Goal: Task Accomplishment & Management: Manage account settings

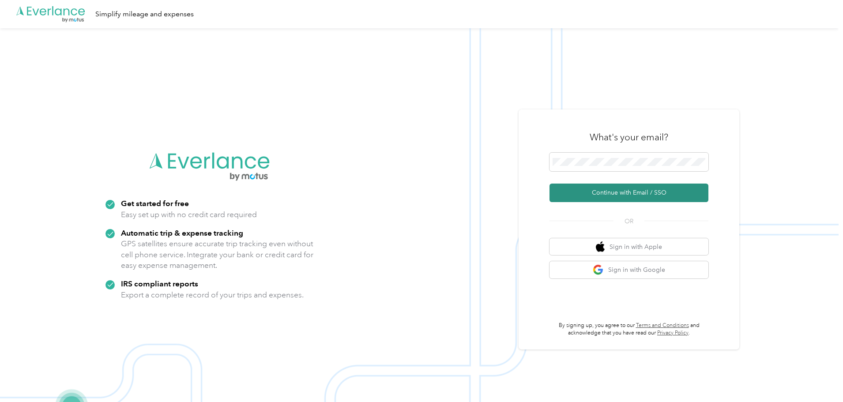
click at [616, 192] on button "Continue with Email / SSO" at bounding box center [629, 193] width 159 height 19
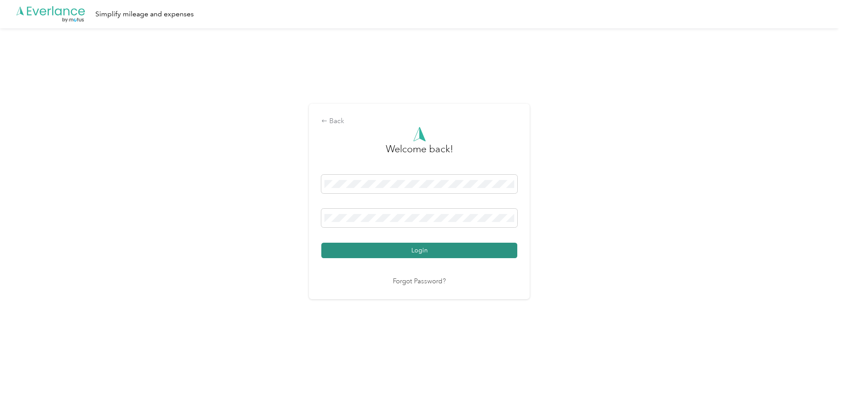
click at [411, 252] on button "Login" at bounding box center [419, 250] width 196 height 15
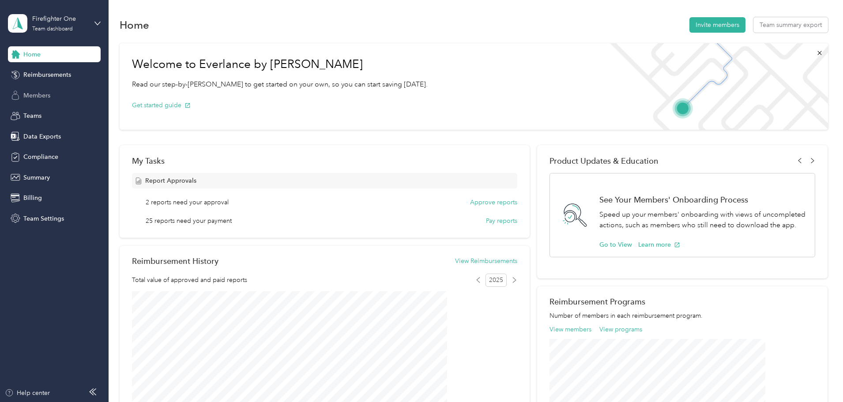
click at [38, 95] on span "Members" at bounding box center [36, 95] width 27 height 9
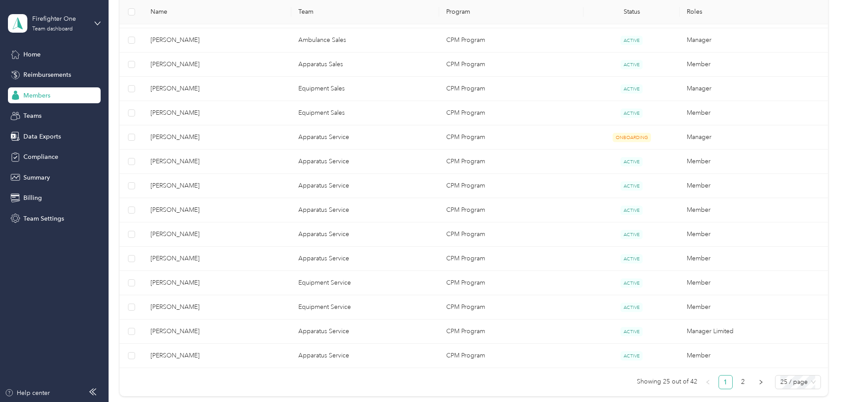
scroll to position [568, 0]
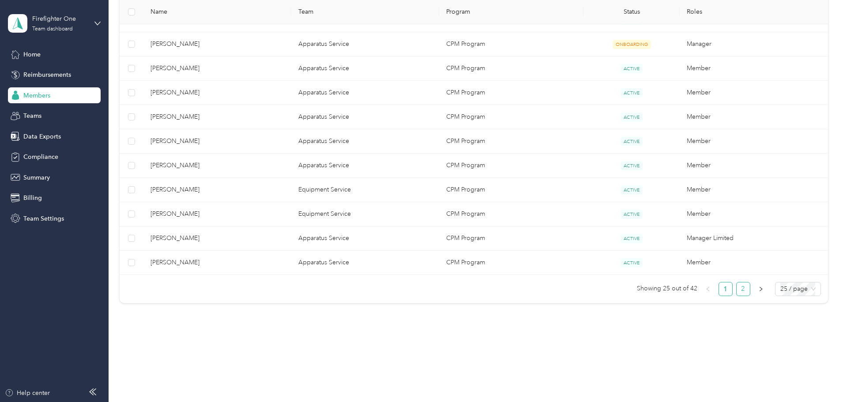
click at [737, 286] on link "2" at bounding box center [743, 289] width 13 height 13
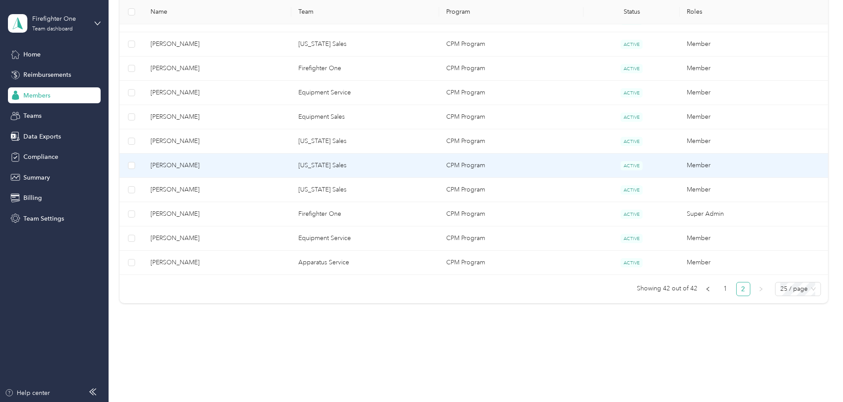
click at [249, 159] on td "Brian Boele" at bounding box center [217, 166] width 148 height 24
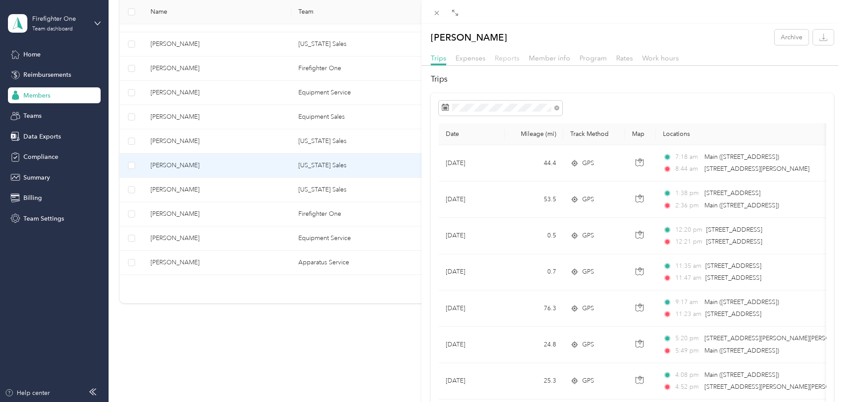
click at [508, 55] on span "Reports" at bounding box center [507, 58] width 25 height 8
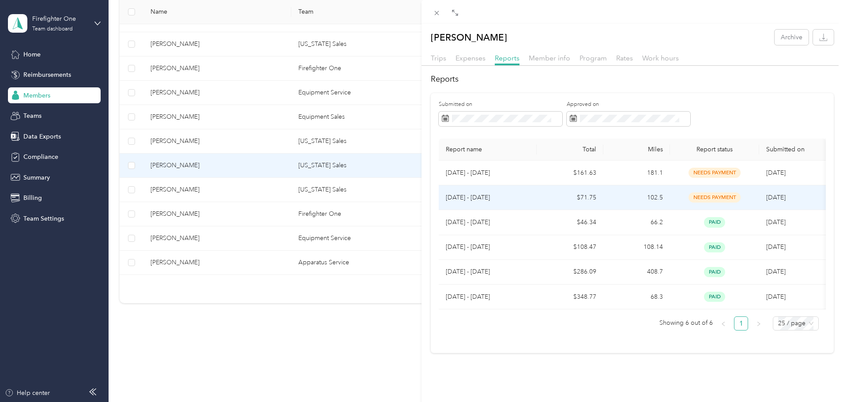
click at [512, 198] on p "Sep 15 - 21, 2025" at bounding box center [488, 198] width 84 height 10
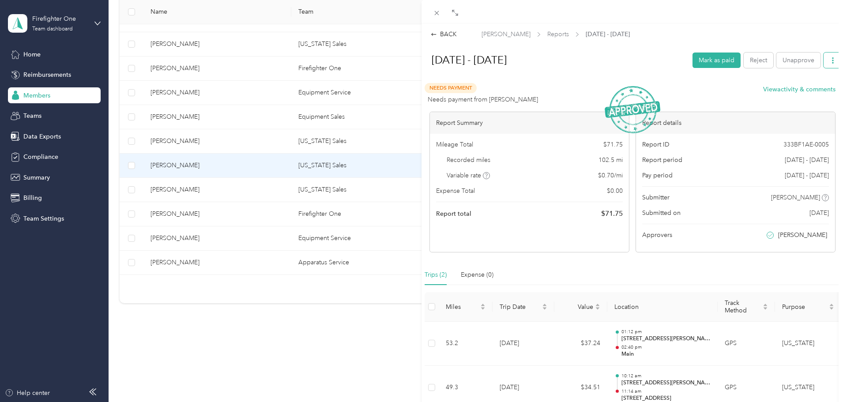
click at [829, 60] on button "button" at bounding box center [833, 60] width 19 height 15
click at [801, 92] on span "Download" at bounding box center [801, 92] width 29 height 9
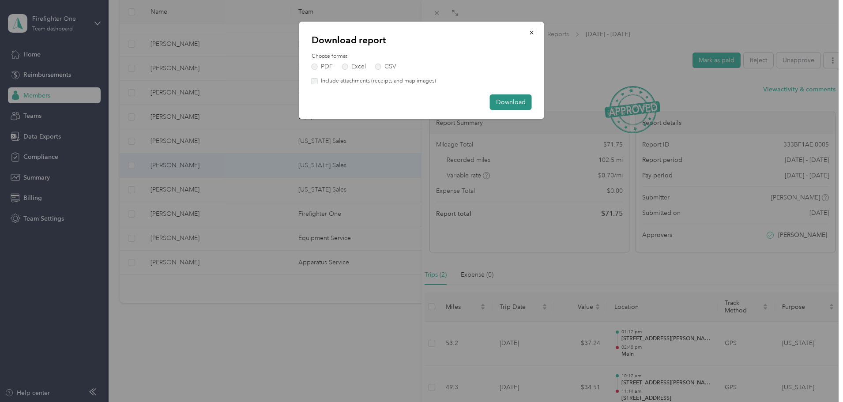
click at [520, 99] on button "Download" at bounding box center [511, 101] width 42 height 15
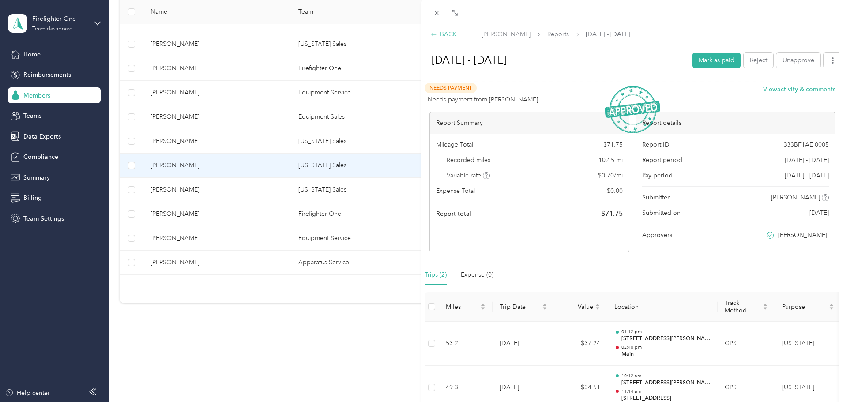
click at [451, 34] on div "BACK" at bounding box center [444, 34] width 26 height 9
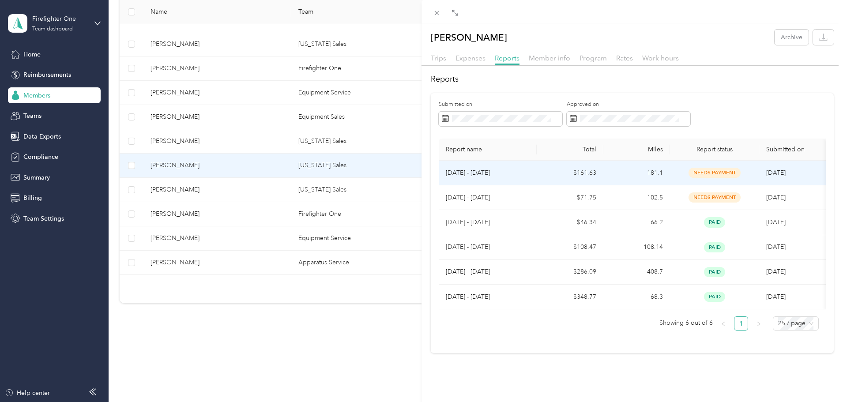
click at [616, 177] on td "181.1" at bounding box center [636, 173] width 67 height 25
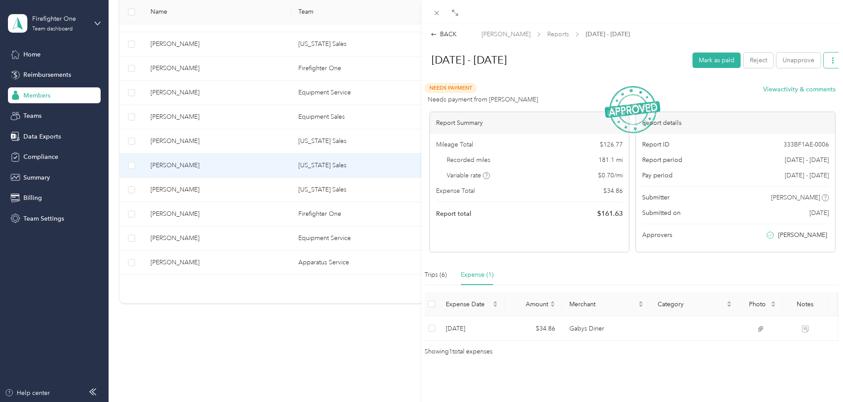
click at [832, 60] on icon "button" at bounding box center [833, 60] width 2 height 6
click at [791, 93] on span "Download" at bounding box center [801, 92] width 29 height 9
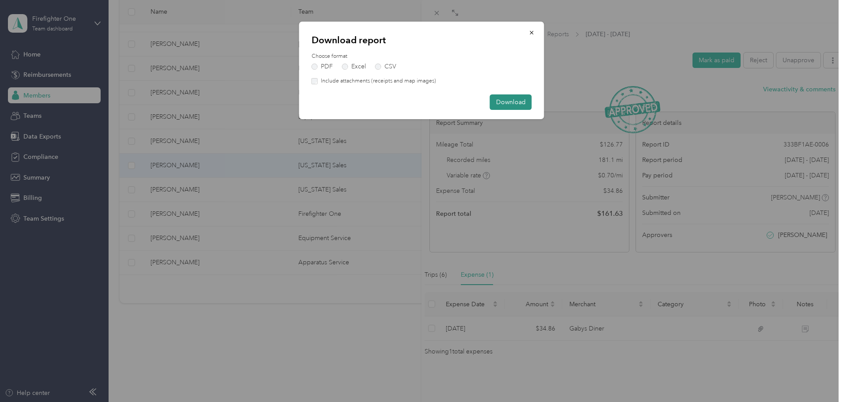
click at [513, 101] on button "Download" at bounding box center [511, 101] width 42 height 15
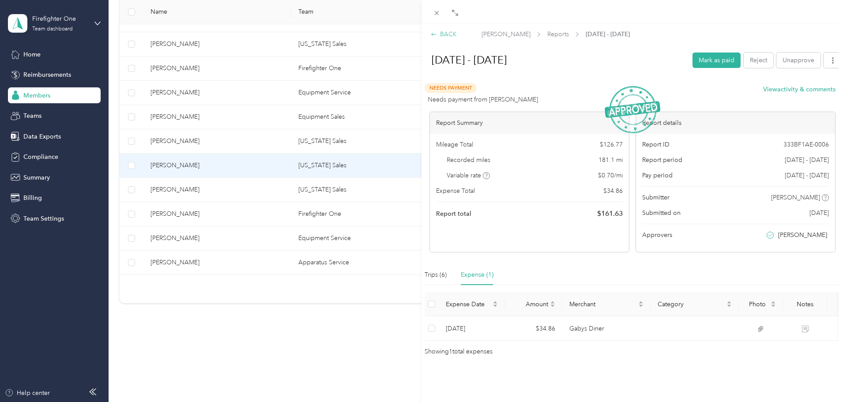
click at [445, 31] on div "BACK" at bounding box center [444, 34] width 26 height 9
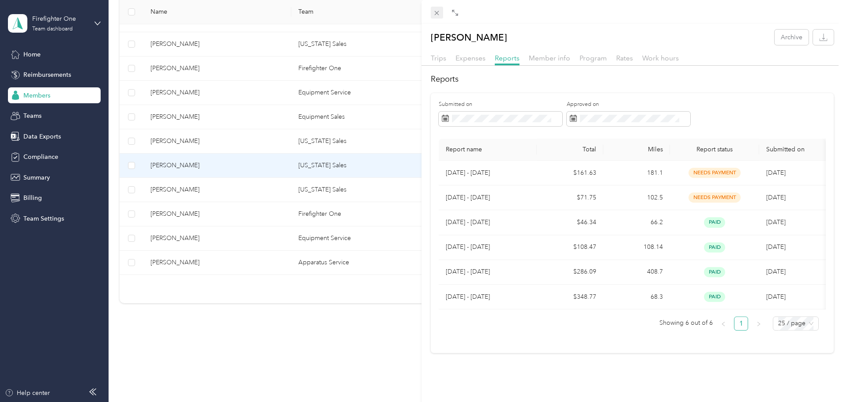
click at [435, 11] on icon at bounding box center [437, 13] width 4 height 4
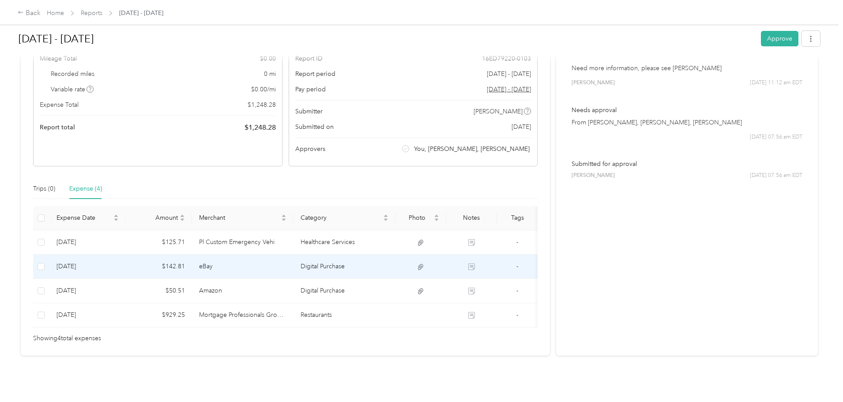
scroll to position [96, 0]
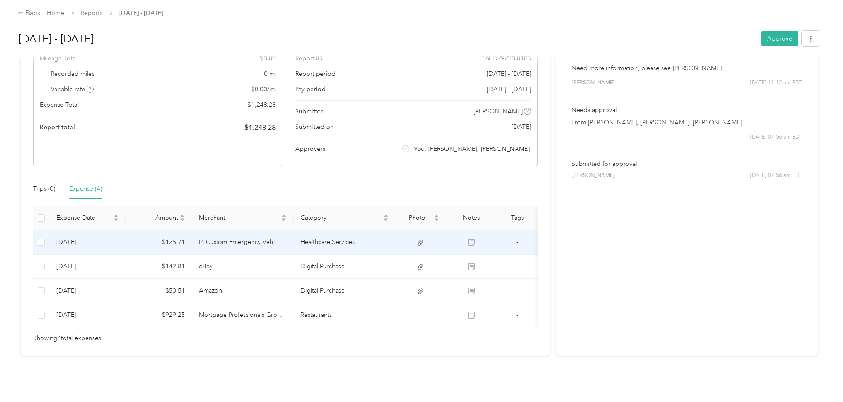
click at [245, 231] on td "Pl Custom Emergency Vehi" at bounding box center [243, 242] width 102 height 24
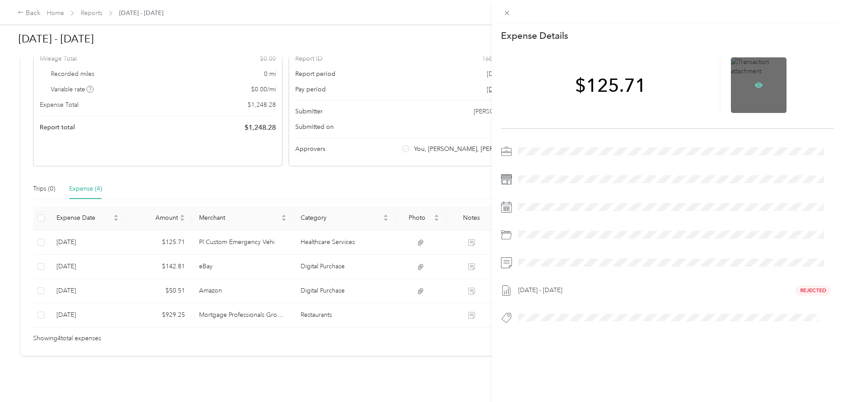
click at [755, 85] on icon at bounding box center [759, 85] width 8 height 5
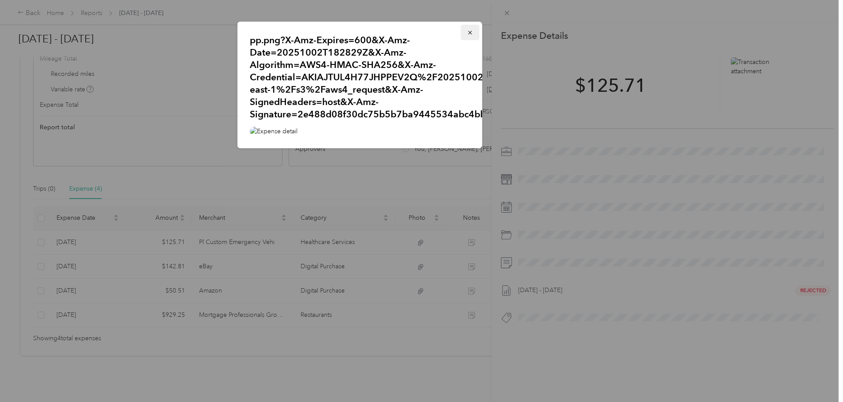
click at [469, 32] on icon "button" at bounding box center [470, 33] width 6 height 6
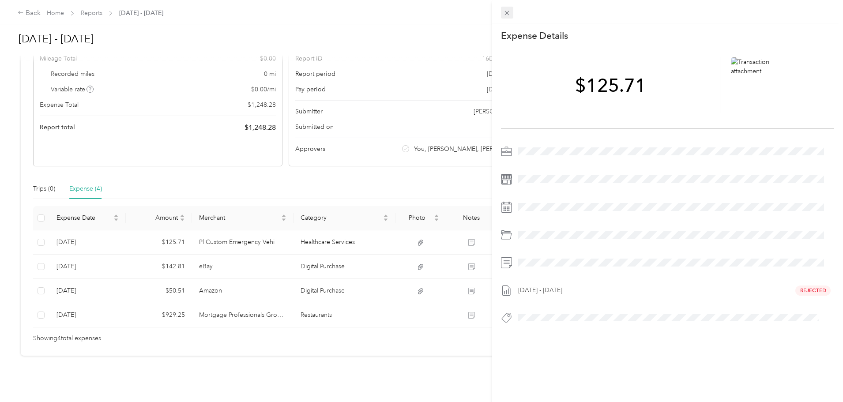
click at [506, 9] on icon at bounding box center [507, 13] width 8 height 8
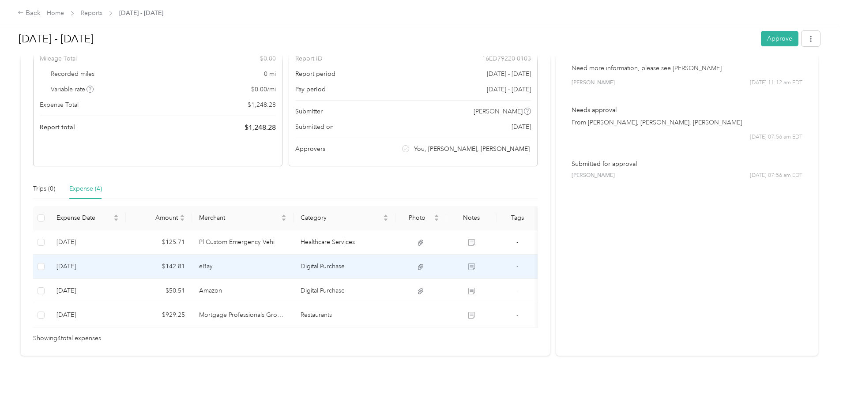
click at [289, 255] on td "eBay" at bounding box center [243, 267] width 102 height 24
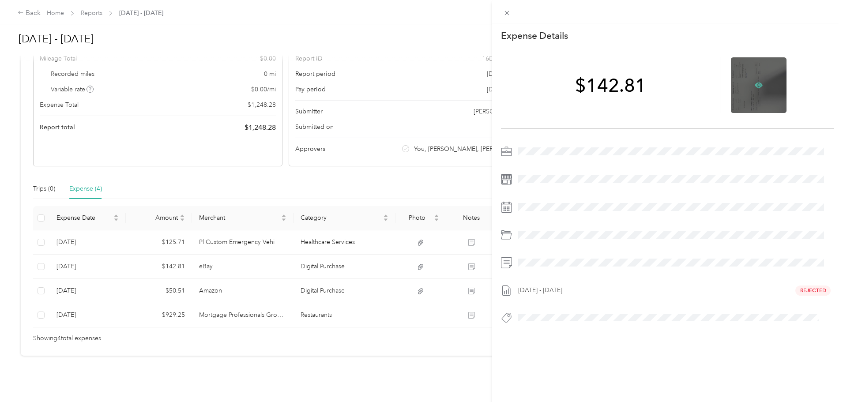
click at [755, 84] on icon at bounding box center [759, 85] width 8 height 5
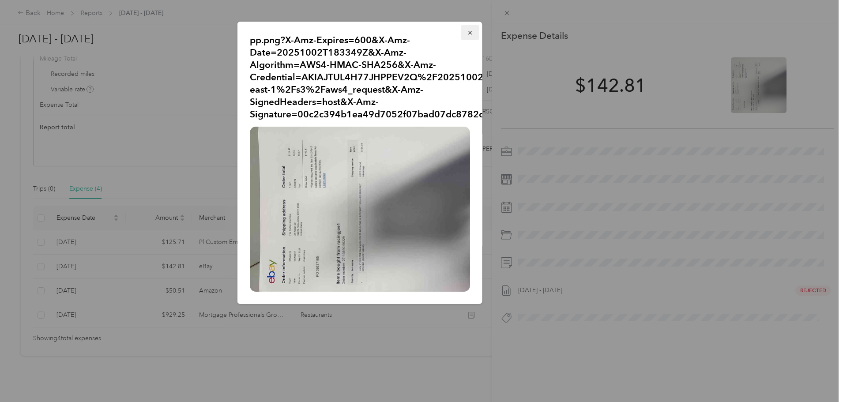
click at [469, 32] on icon "button" at bounding box center [470, 33] width 4 height 4
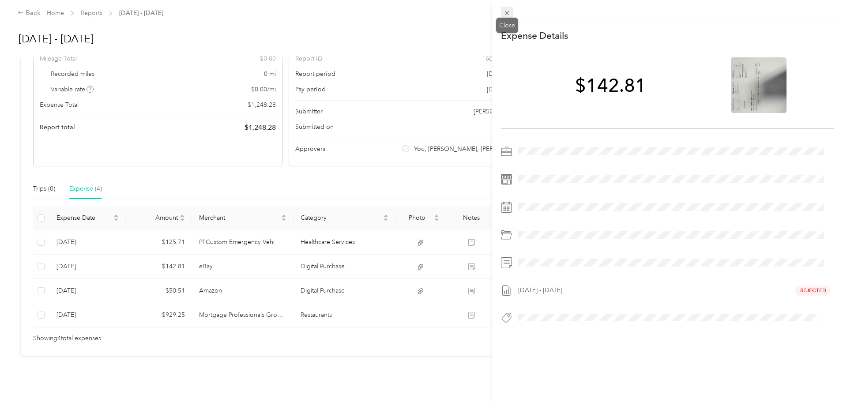
click at [508, 11] on icon at bounding box center [507, 13] width 8 height 8
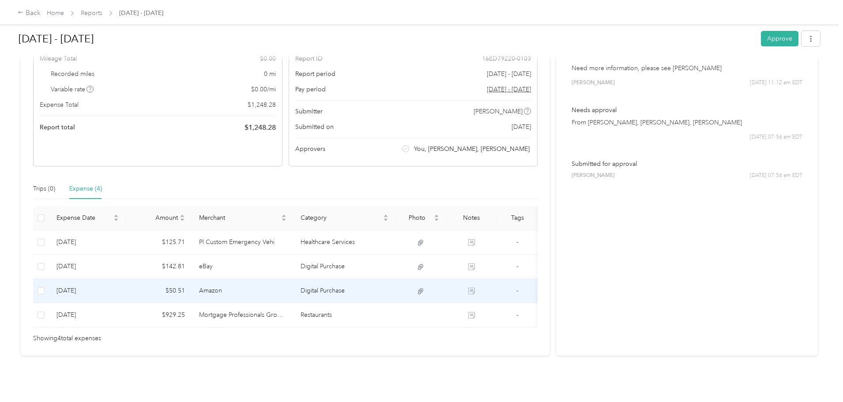
click at [275, 281] on td "Amazon" at bounding box center [243, 291] width 102 height 24
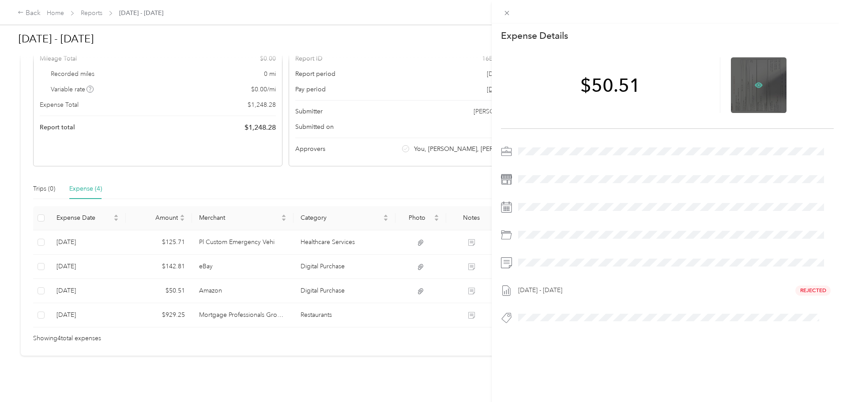
click at [755, 83] on icon at bounding box center [759, 85] width 8 height 5
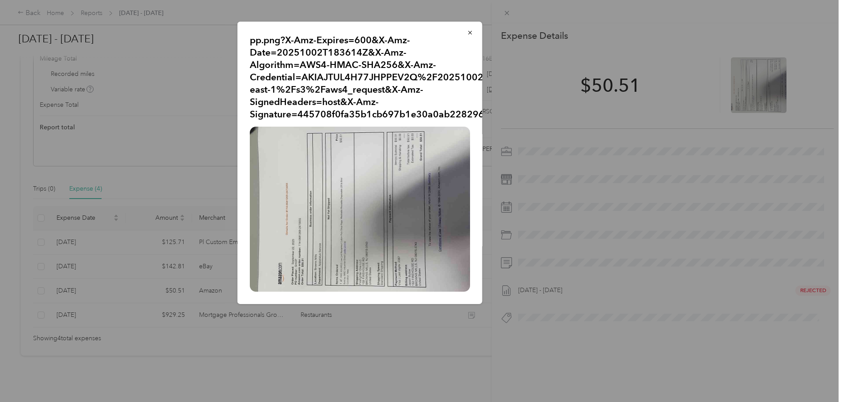
click at [316, 207] on img at bounding box center [360, 209] width 220 height 165
click at [469, 30] on icon "button" at bounding box center [470, 33] width 6 height 6
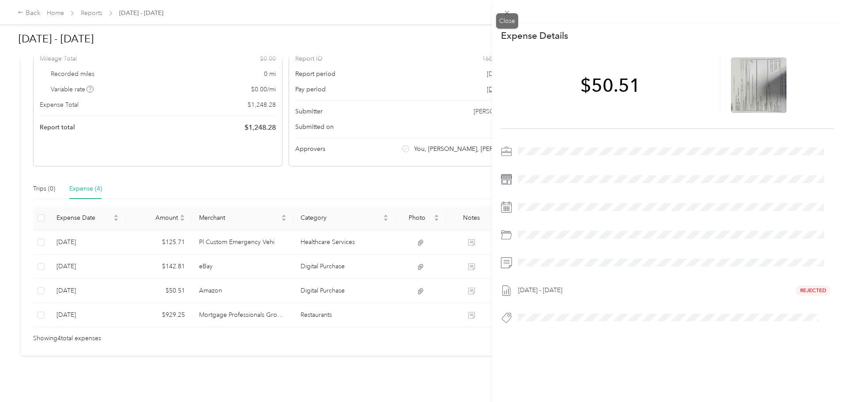
click at [505, 9] on icon at bounding box center [507, 13] width 8 height 8
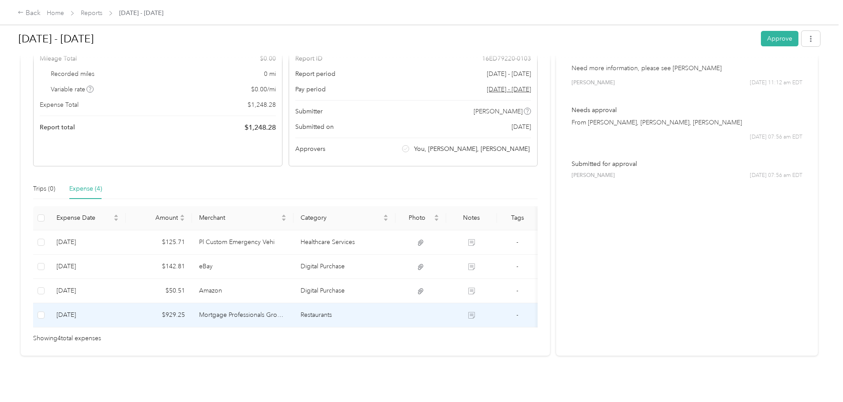
click at [269, 305] on td "Mortgage Professionals Group Inc" at bounding box center [243, 315] width 102 height 24
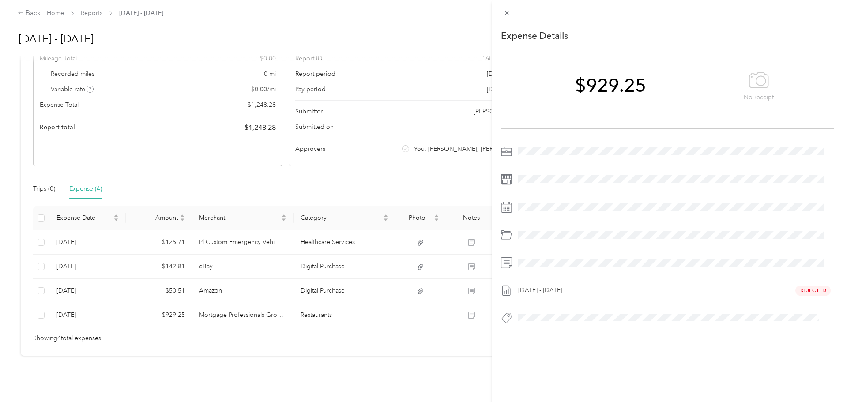
click at [510, 260] on icon at bounding box center [506, 262] width 11 height 11
click at [512, 14] on span at bounding box center [507, 13] width 12 height 12
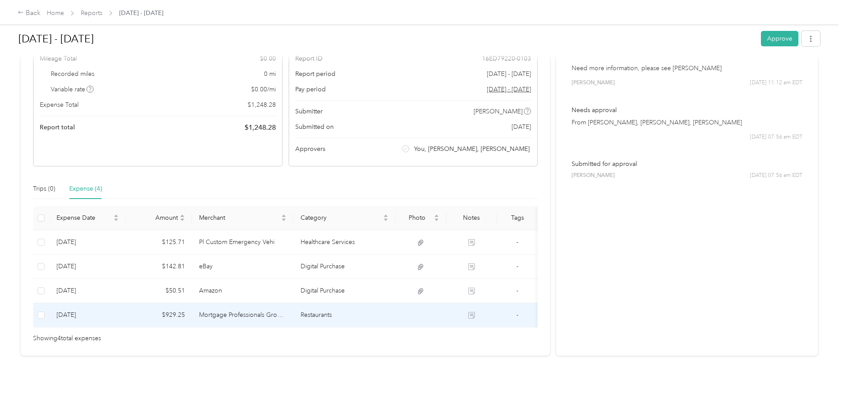
click at [422, 305] on td at bounding box center [421, 315] width 51 height 24
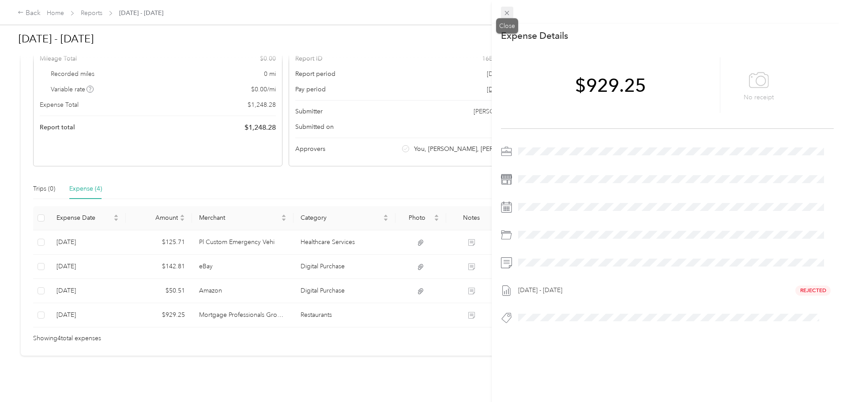
click at [506, 11] on icon at bounding box center [507, 13] width 8 height 8
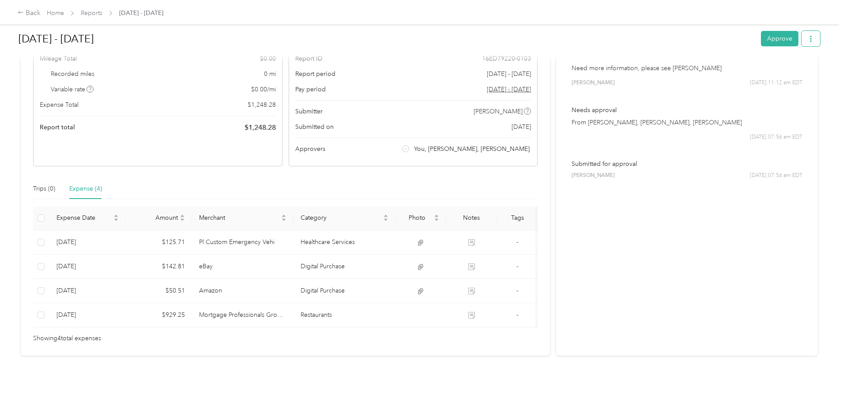
click at [808, 37] on icon "button" at bounding box center [811, 39] width 6 height 6
click at [714, 68] on span "Download" at bounding box center [713, 71] width 29 height 9
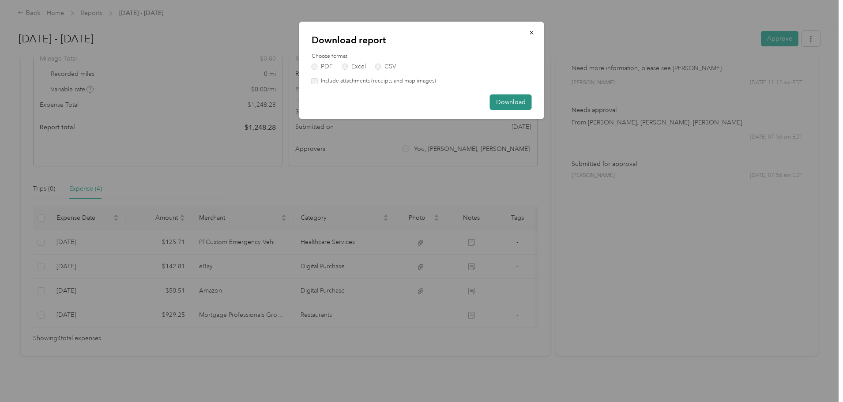
click at [509, 100] on button "Download" at bounding box center [511, 101] width 42 height 15
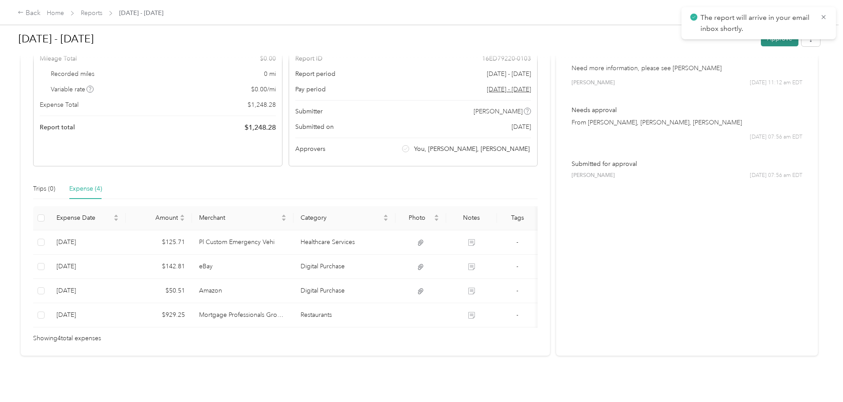
click at [761, 43] on button "Approve" at bounding box center [780, 38] width 38 height 15
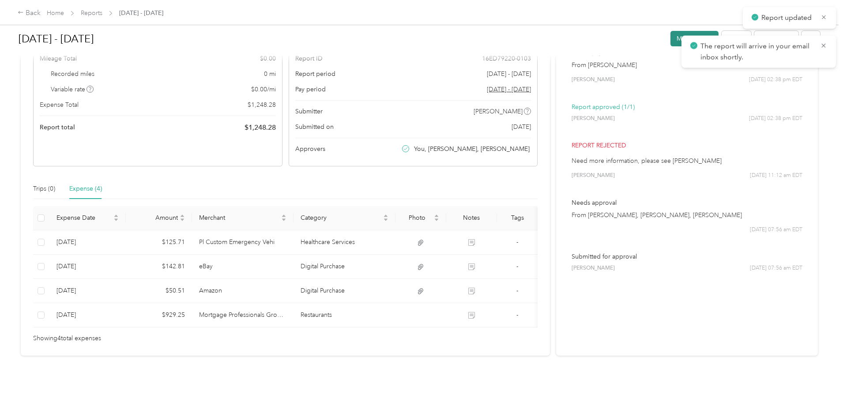
click at [671, 38] on button "Mark as paid" at bounding box center [695, 38] width 48 height 15
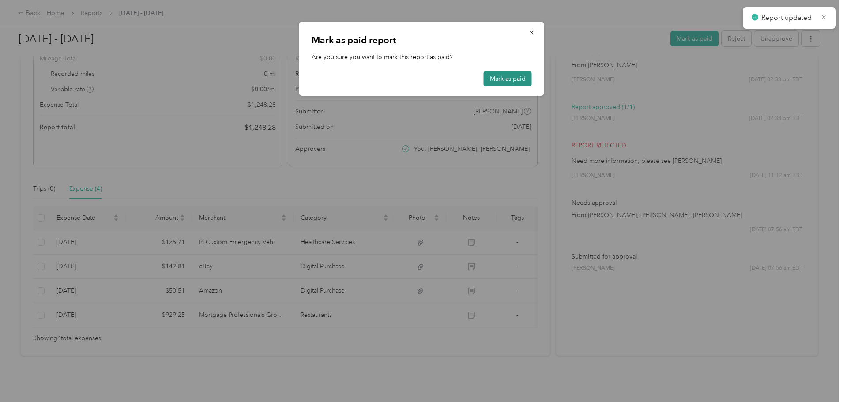
click at [512, 75] on button "Mark as paid" at bounding box center [508, 78] width 48 height 15
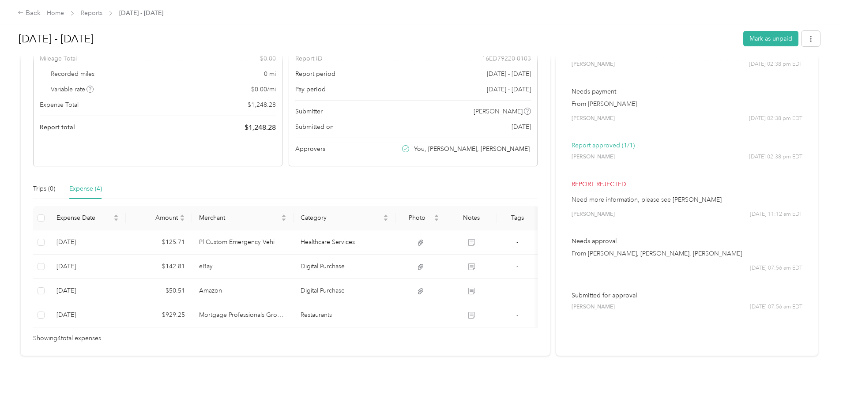
scroll to position [96, 0]
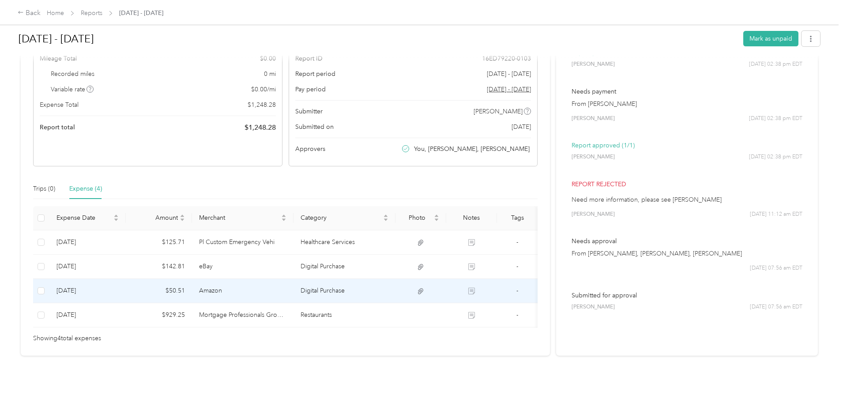
click at [294, 279] on td "Amazon" at bounding box center [243, 291] width 102 height 24
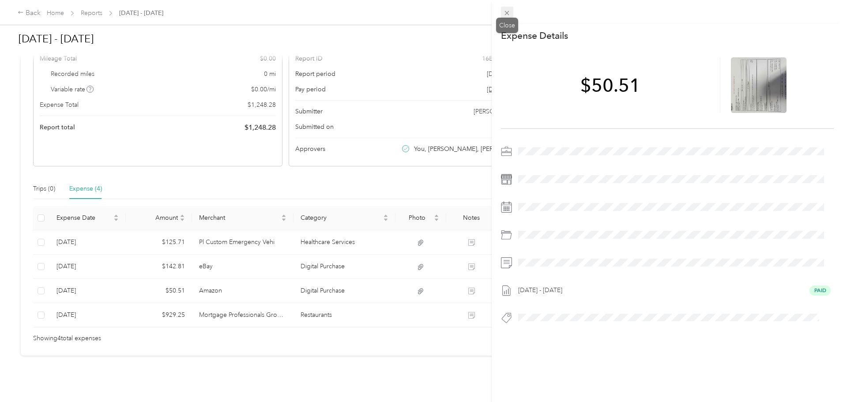
click at [503, 11] on span at bounding box center [507, 13] width 12 height 12
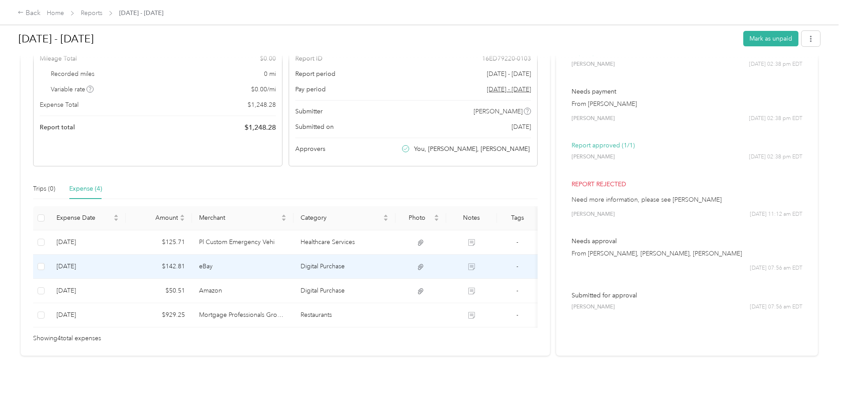
click at [266, 255] on td "eBay" at bounding box center [243, 267] width 102 height 24
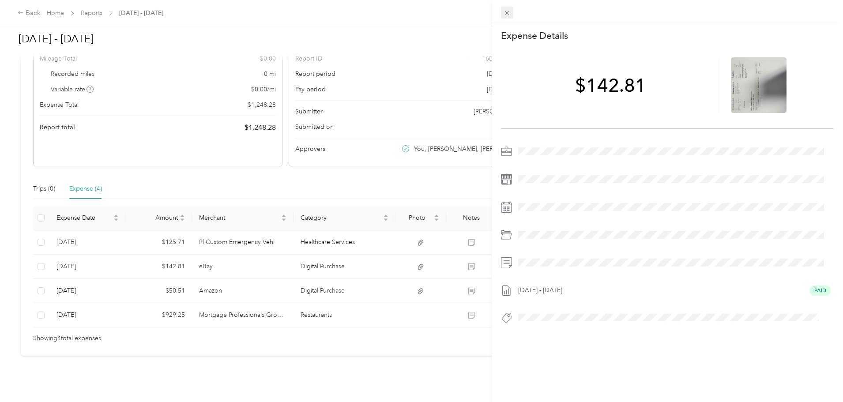
click at [505, 9] on icon at bounding box center [507, 13] width 8 height 8
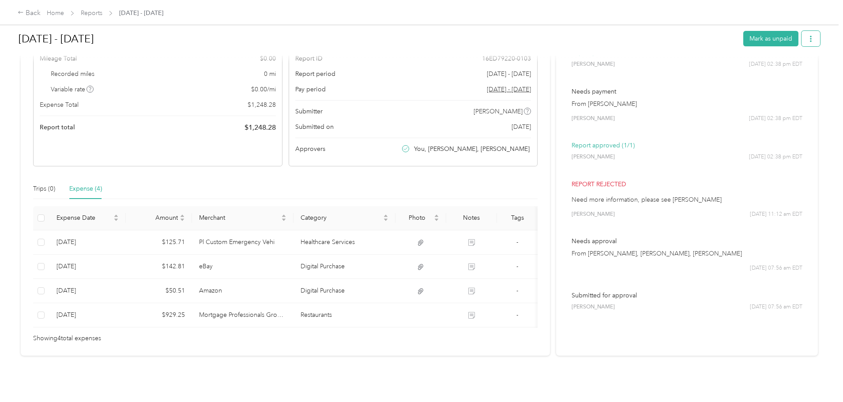
click at [808, 37] on icon "button" at bounding box center [811, 39] width 6 height 6
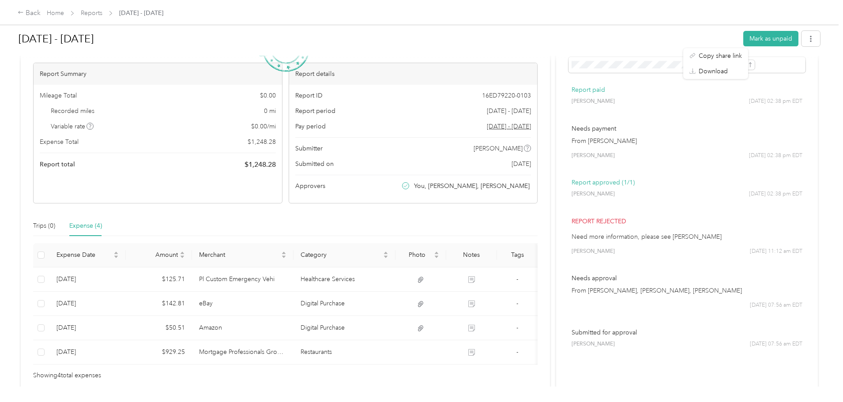
scroll to position [0, 0]
